Goal: Check status: Check status

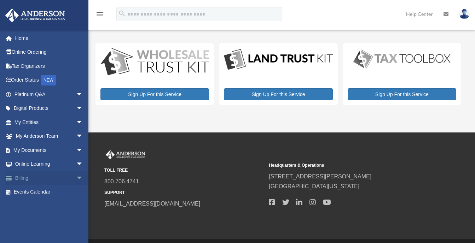
click at [25, 176] on link "Billing arrow_drop_down" at bounding box center [49, 178] width 89 height 14
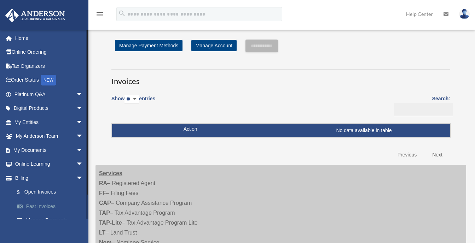
scroll to position [24, 0]
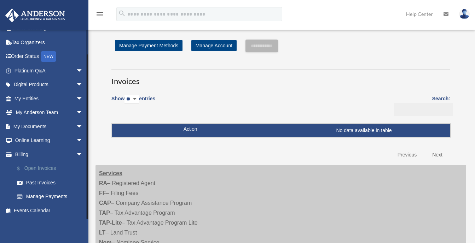
click at [40, 168] on link "$ Open Invoices" at bounding box center [52, 169] width 84 height 15
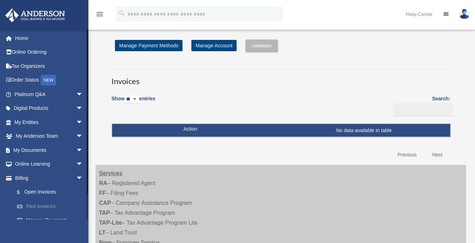
click at [40, 204] on link "Past Invoices" at bounding box center [52, 206] width 84 height 14
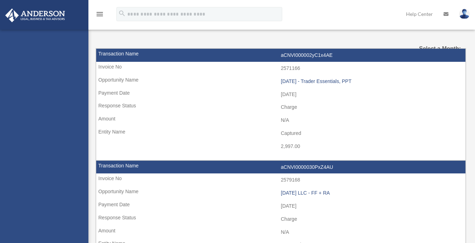
select select
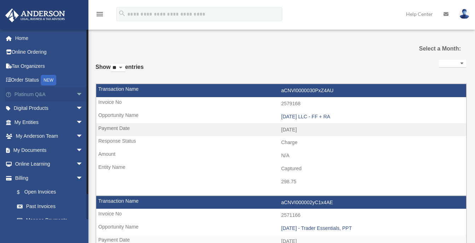
click at [76, 94] on span "arrow_drop_down" at bounding box center [83, 94] width 14 height 15
